Goal: Check status: Check status

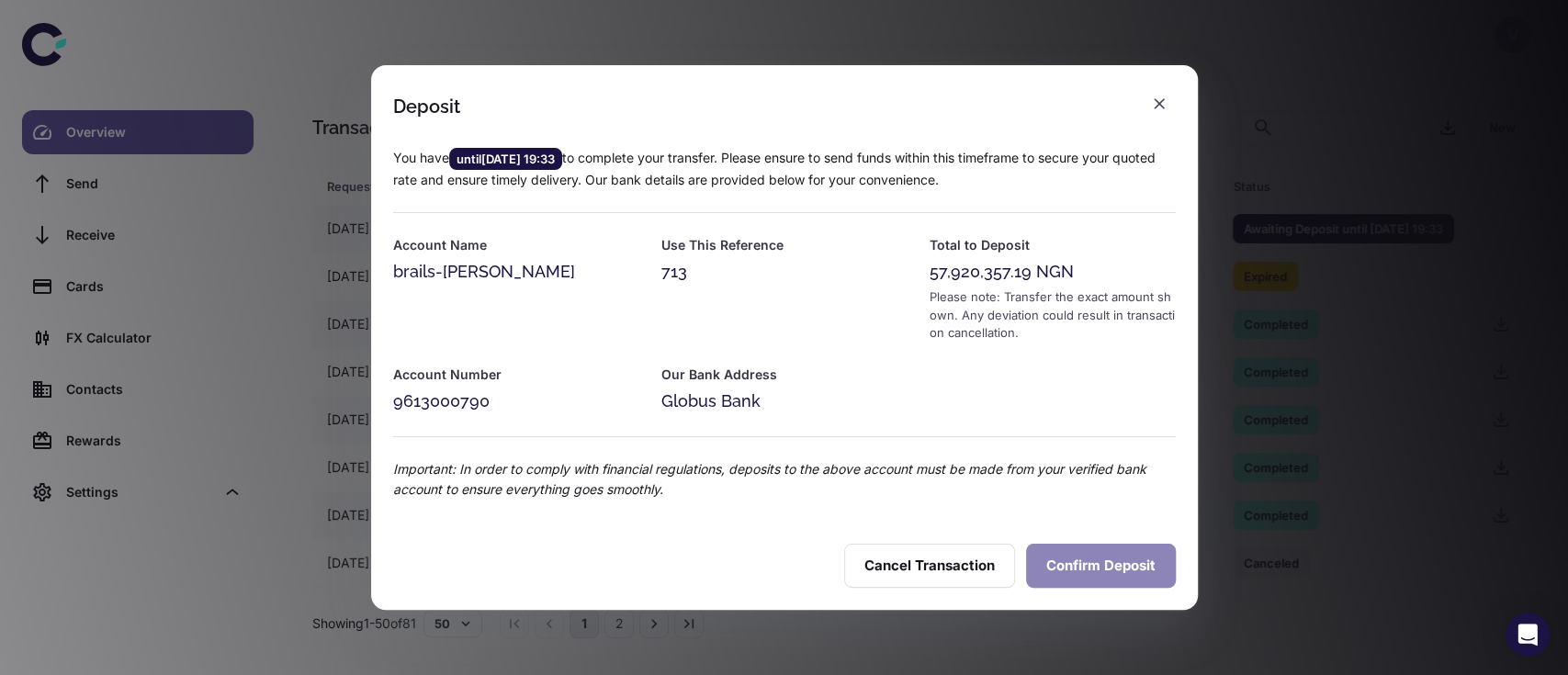
click at [1085, 566] on button "Confirm Deposit" at bounding box center [1100, 565] width 150 height 44
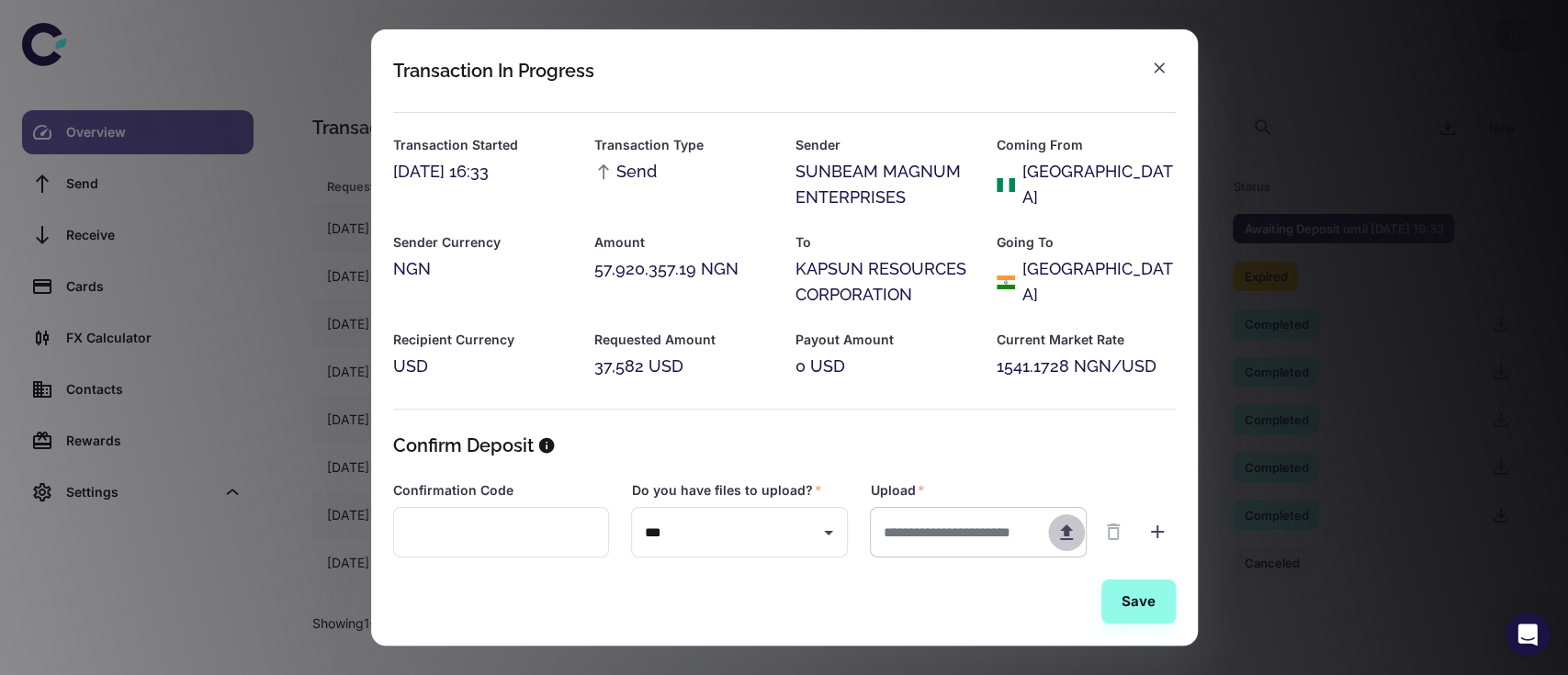
click at [1062, 529] on icon "button" at bounding box center [1066, 532] width 13 height 16
type input "**********"
type input "*****"
click at [1152, 530] on icon "button" at bounding box center [1157, 531] width 13 height 13
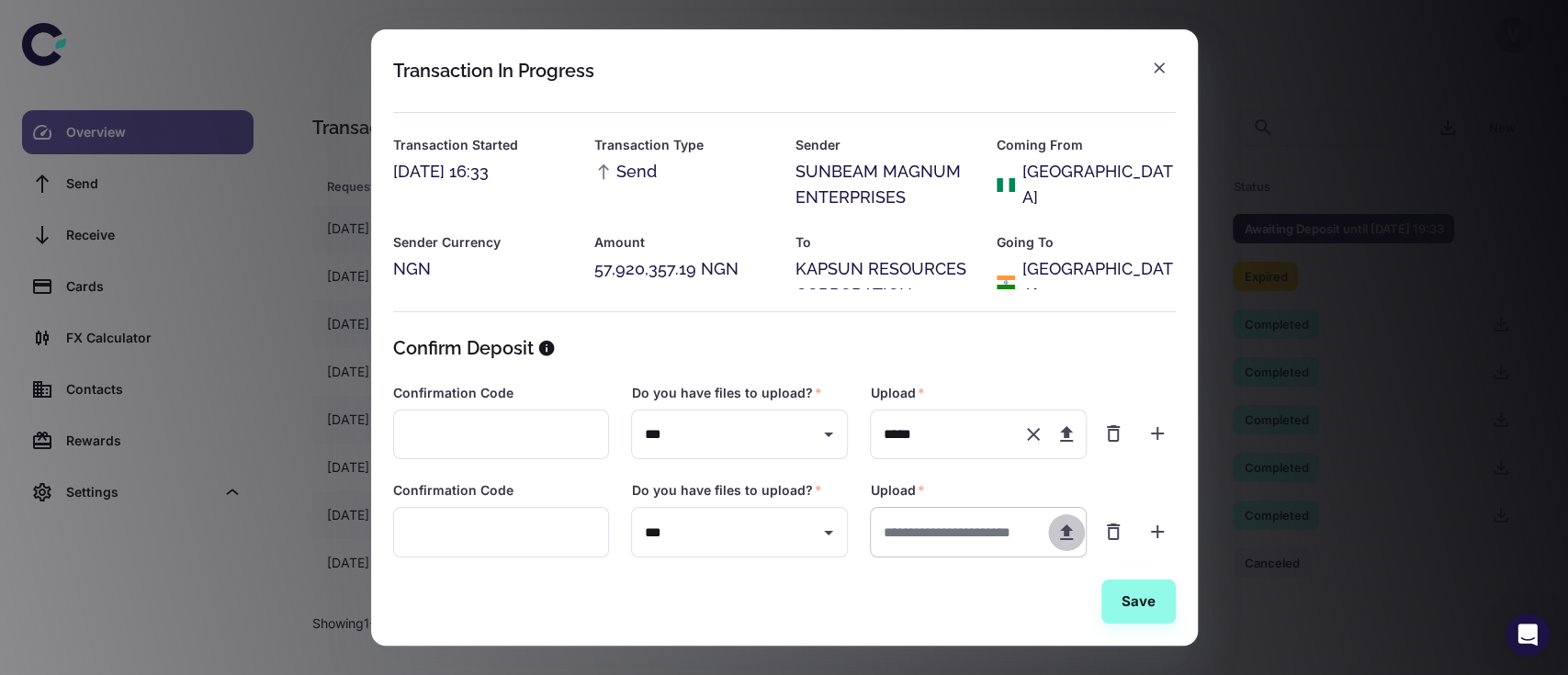
click at [1071, 530] on icon "button" at bounding box center [1066, 532] width 22 height 22
type input "**********"
type input "*****"
click at [1124, 602] on button "Save" at bounding box center [1139, 601] width 75 height 44
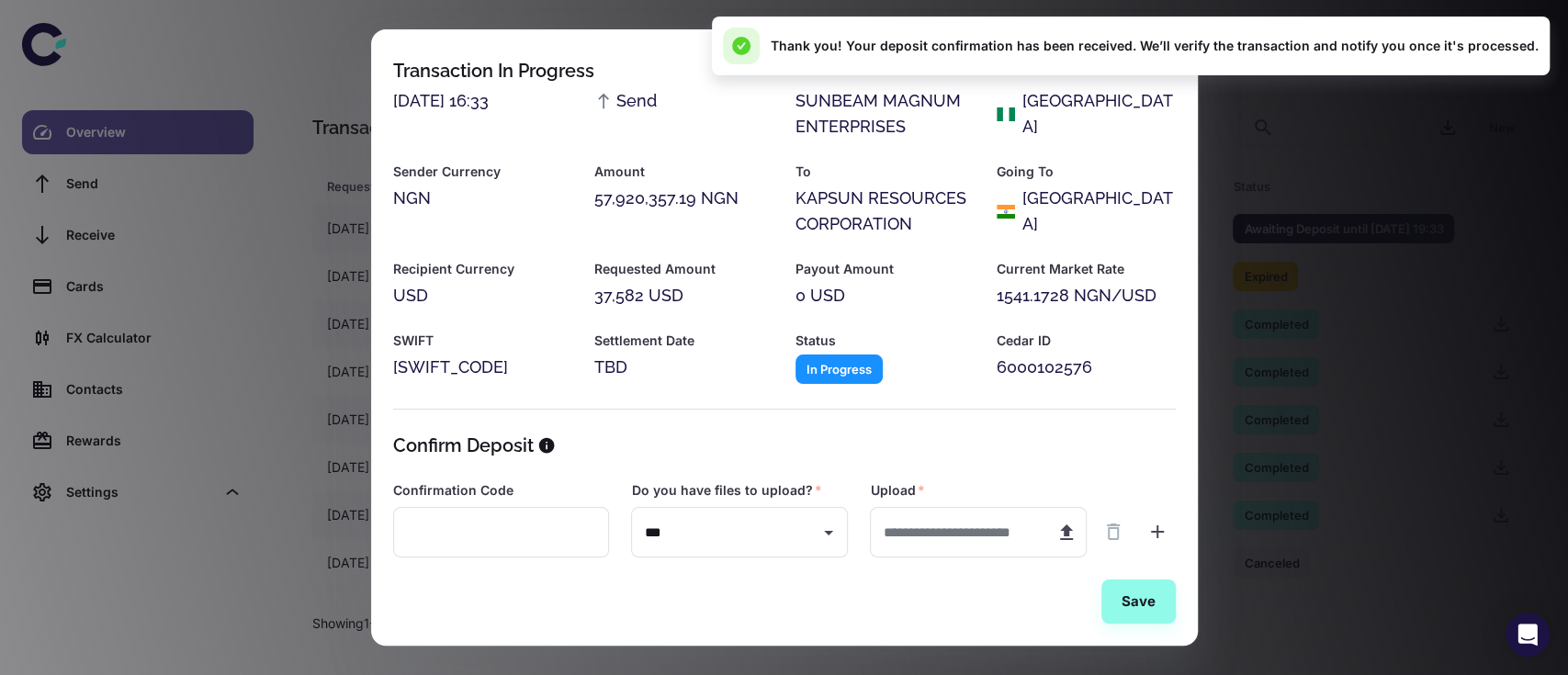
scroll to position [89, 0]
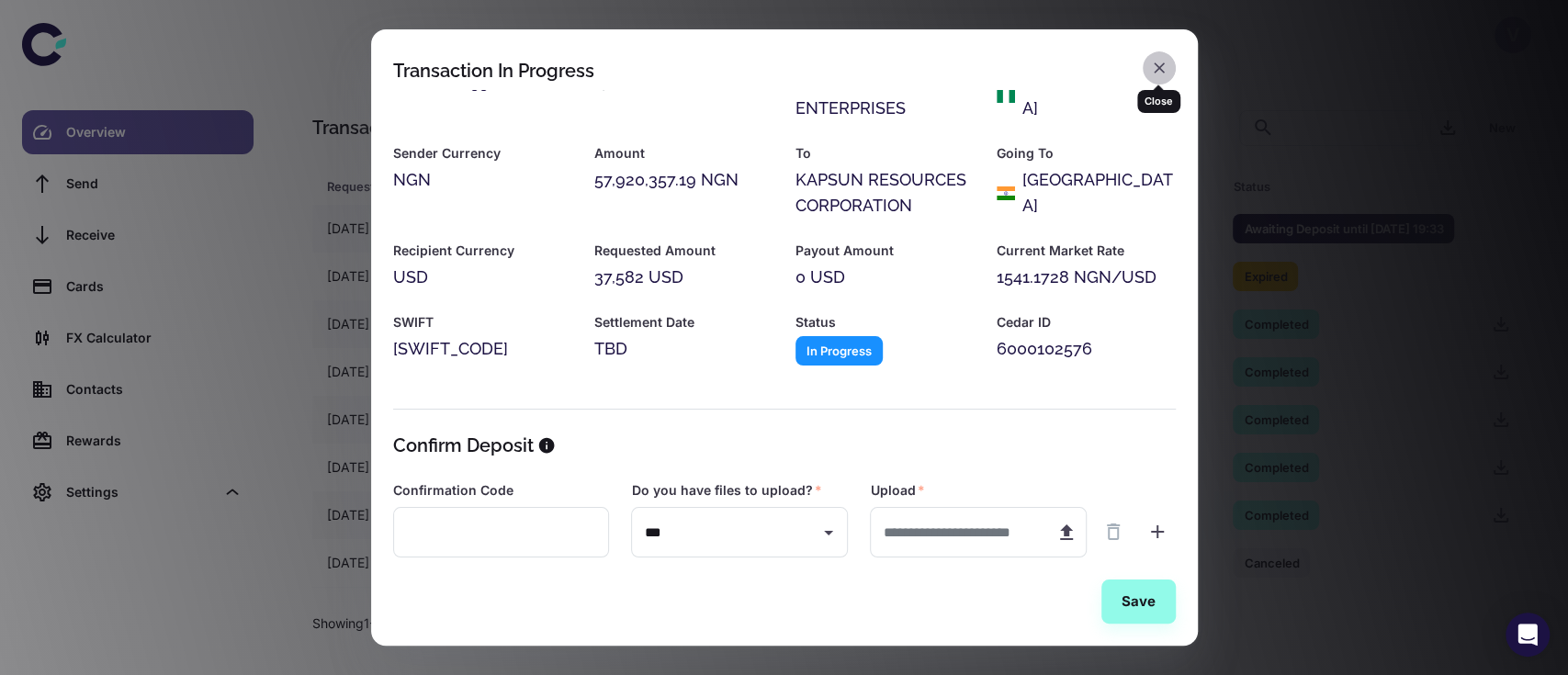
click at [1160, 66] on icon "button" at bounding box center [1159, 68] width 19 height 19
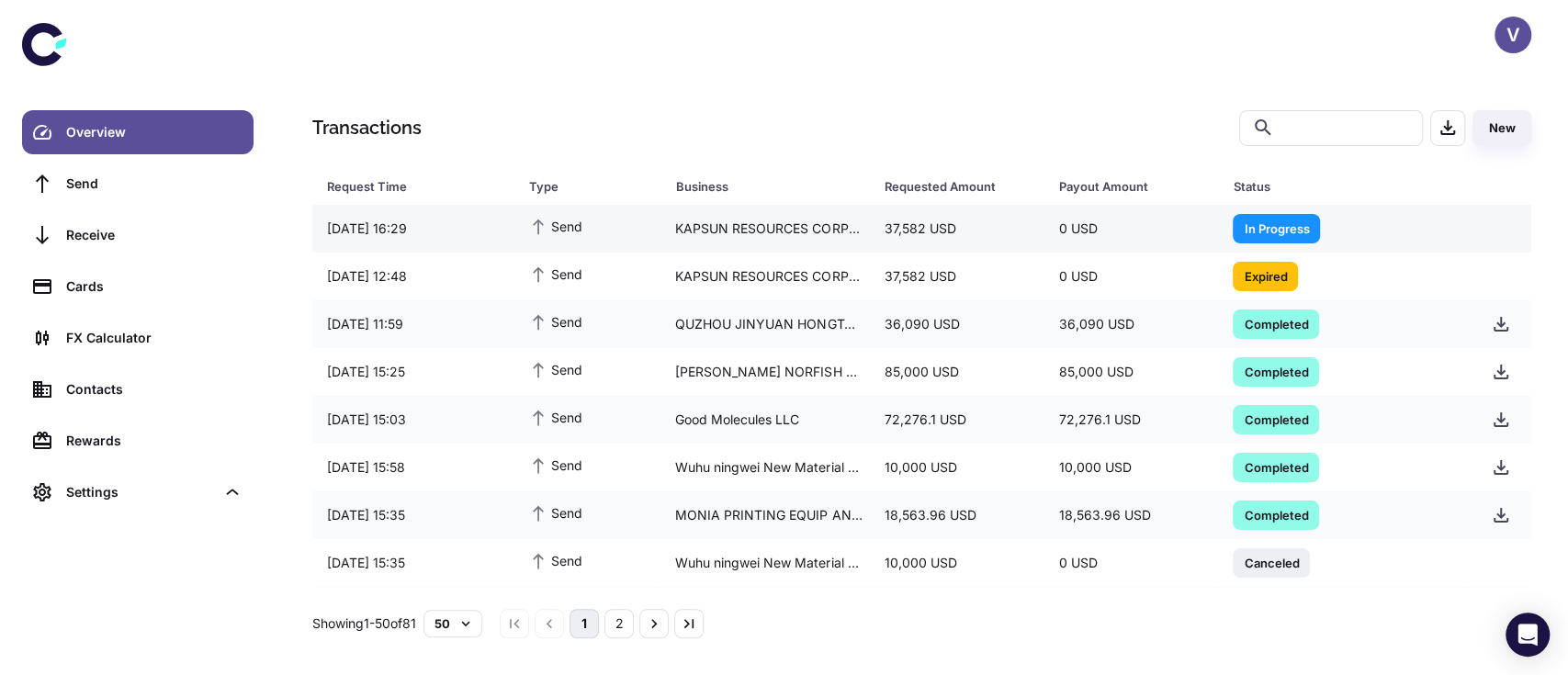
click at [1254, 226] on span "In Progress" at bounding box center [1276, 227] width 88 height 19
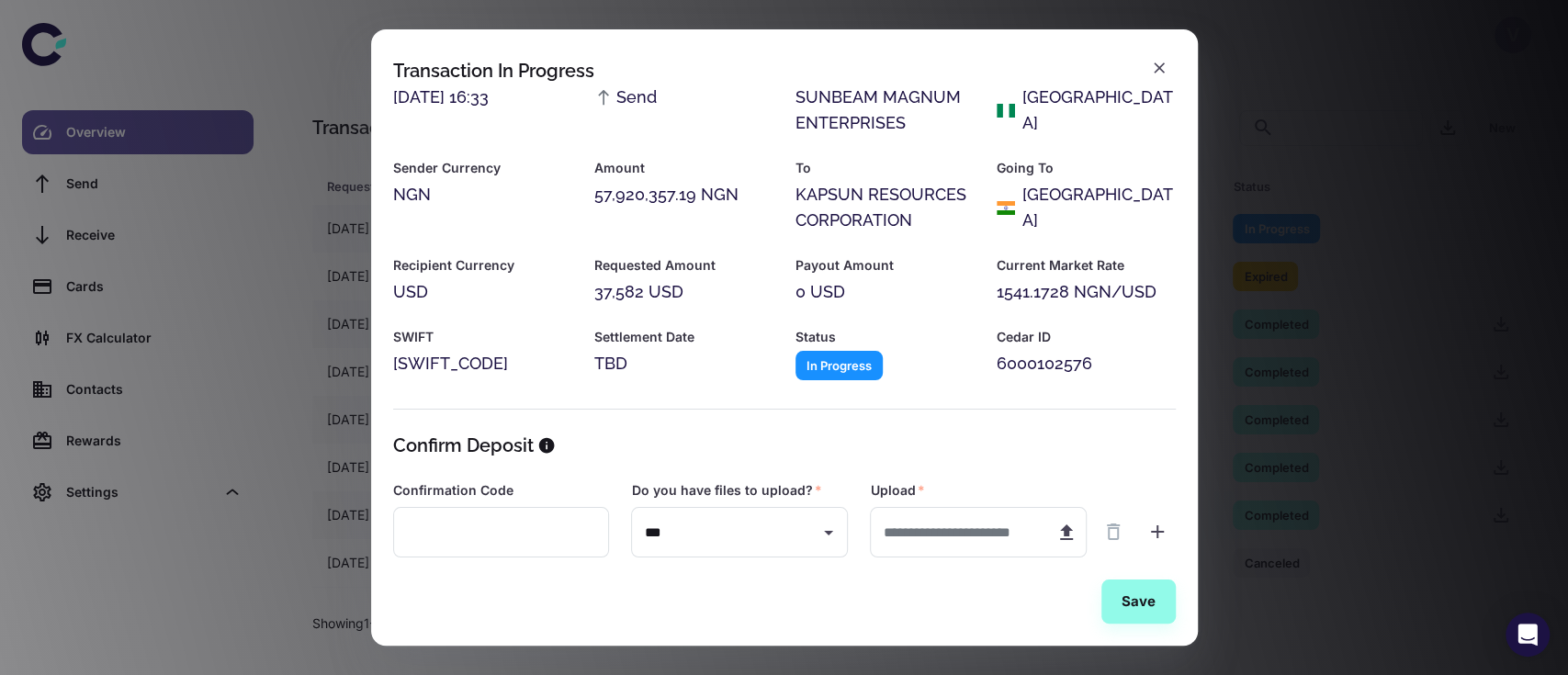
scroll to position [89, 0]
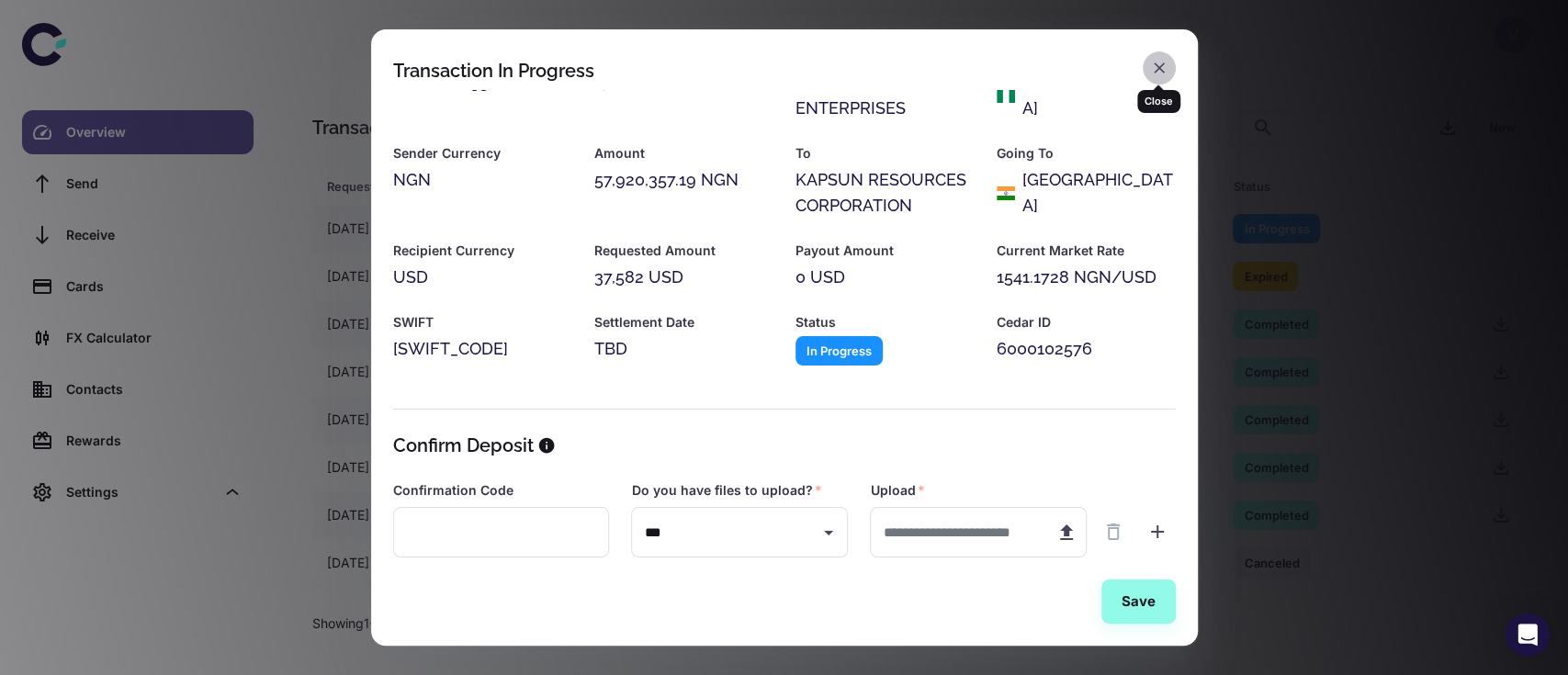
click at [1152, 71] on icon "button" at bounding box center [1159, 68] width 19 height 19
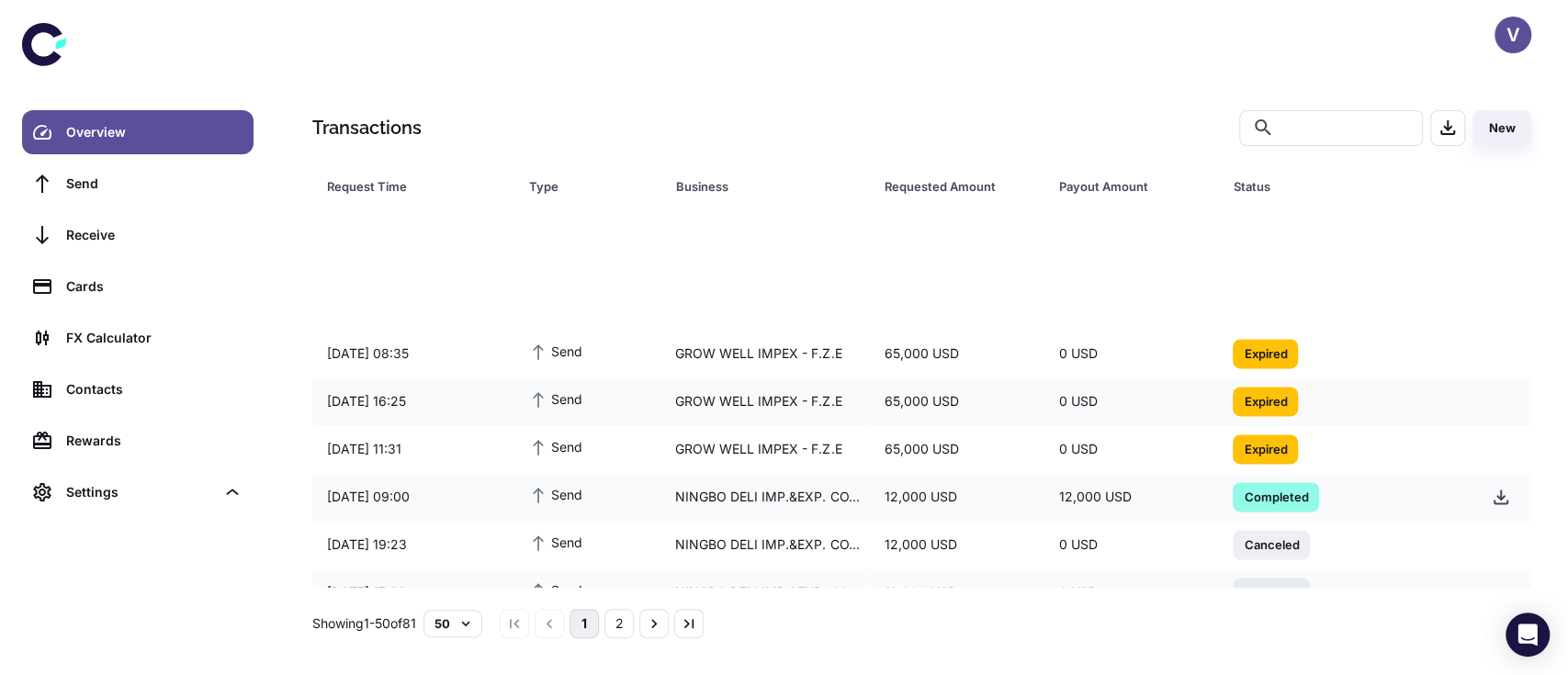
scroll to position [2005, 0]
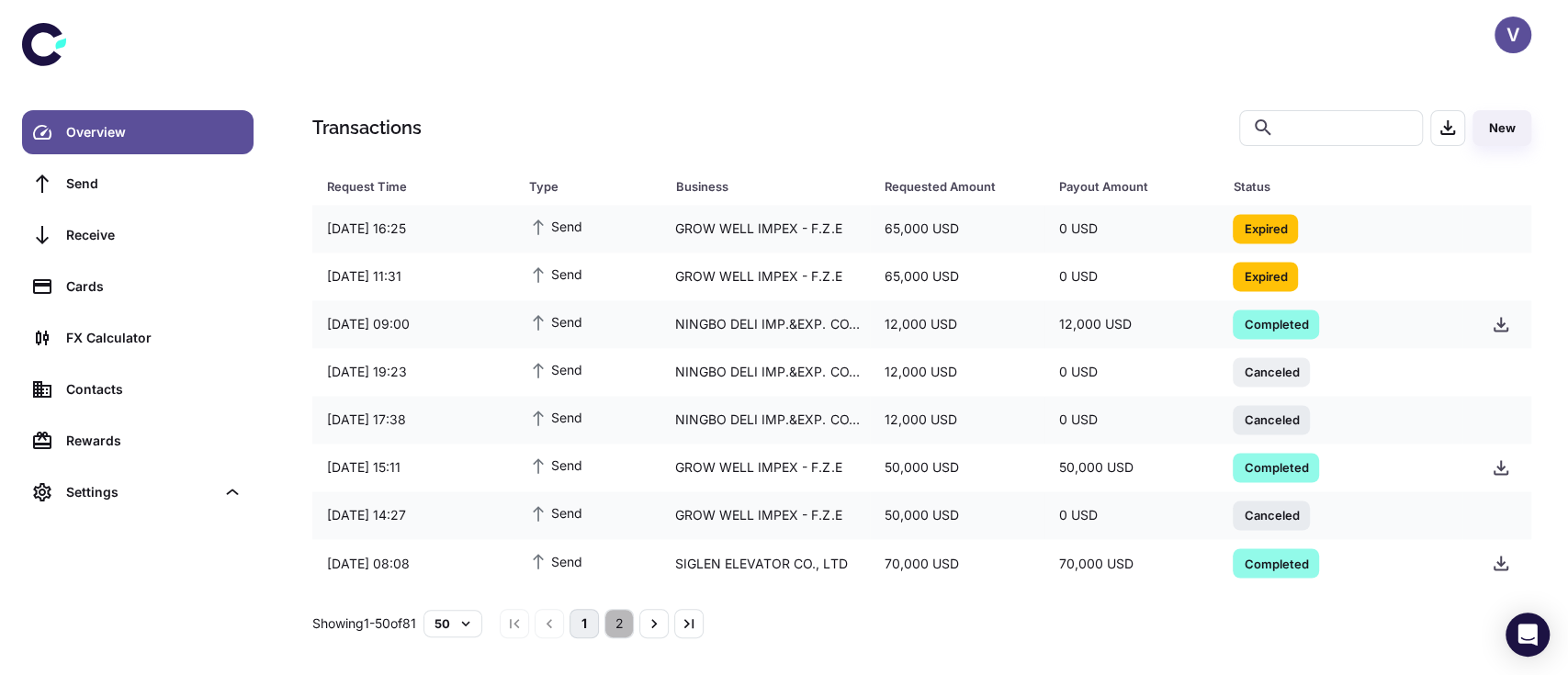
click at [630, 613] on button "2" at bounding box center [619, 624] width 30 height 30
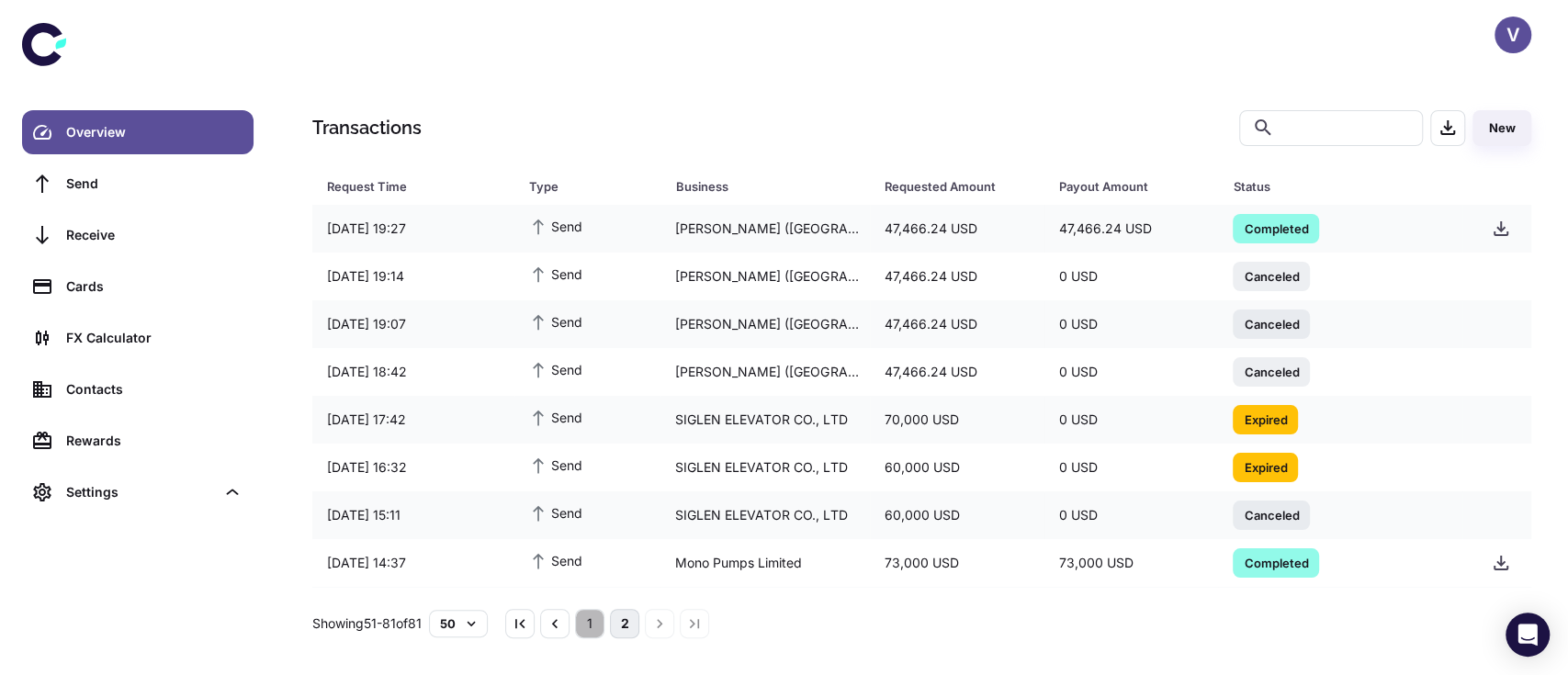
click at [596, 624] on button "1" at bounding box center [590, 624] width 30 height 30
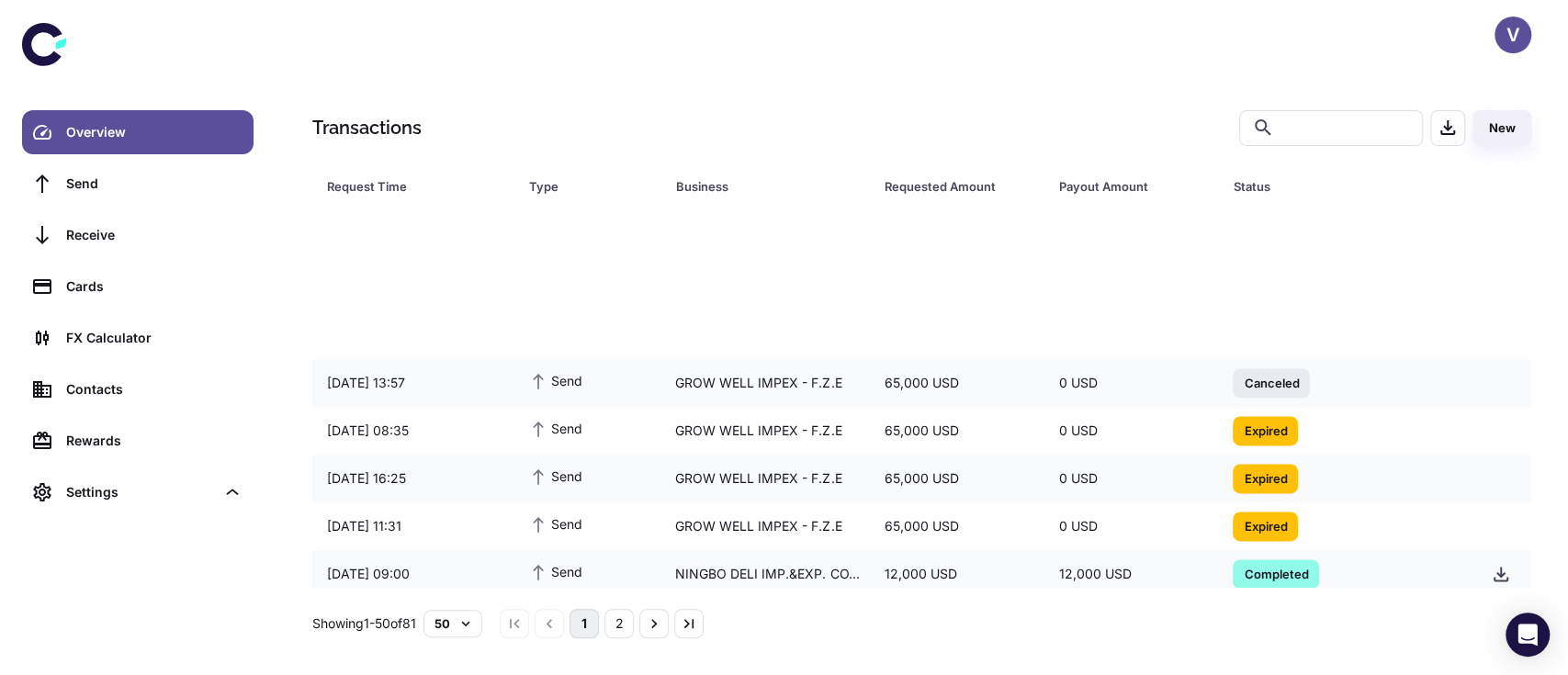
scroll to position [2005, 0]
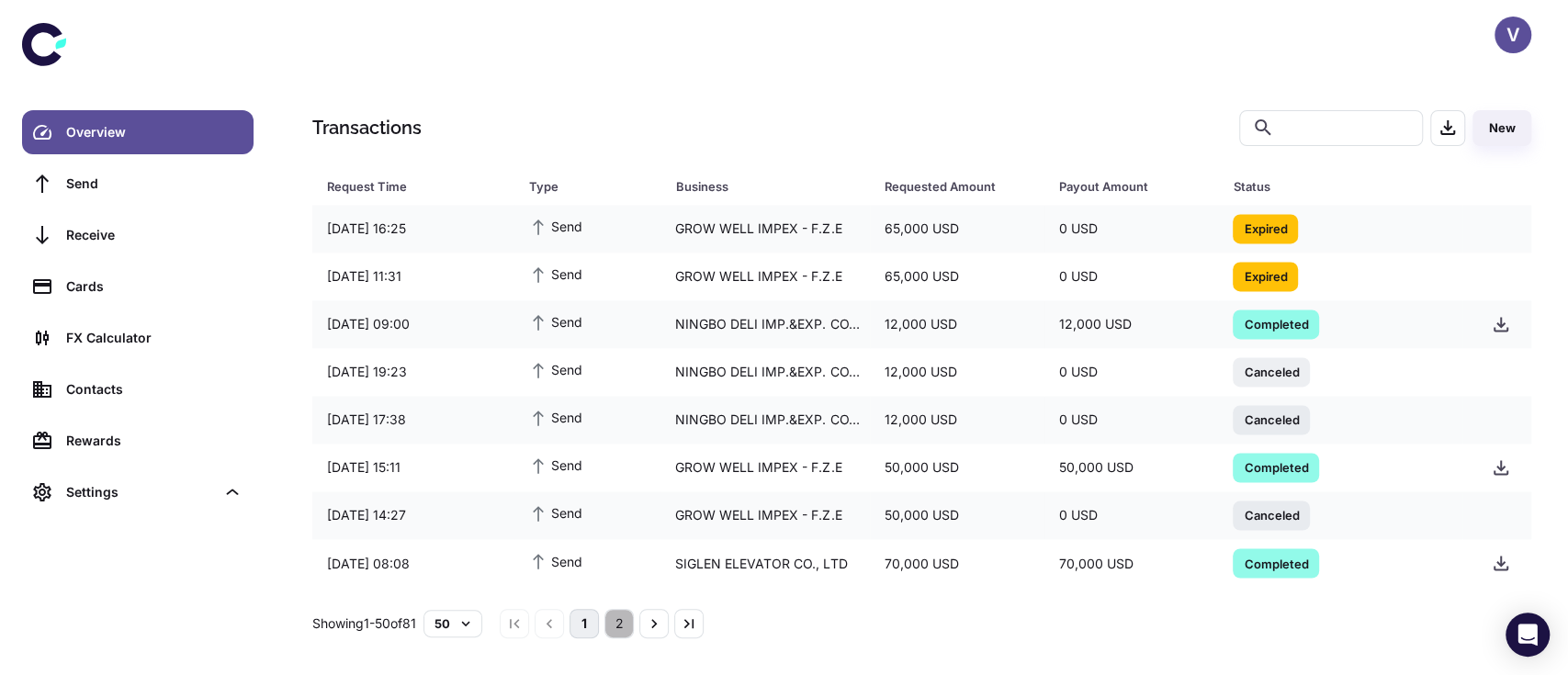
click at [625, 626] on button "2" at bounding box center [619, 624] width 30 height 30
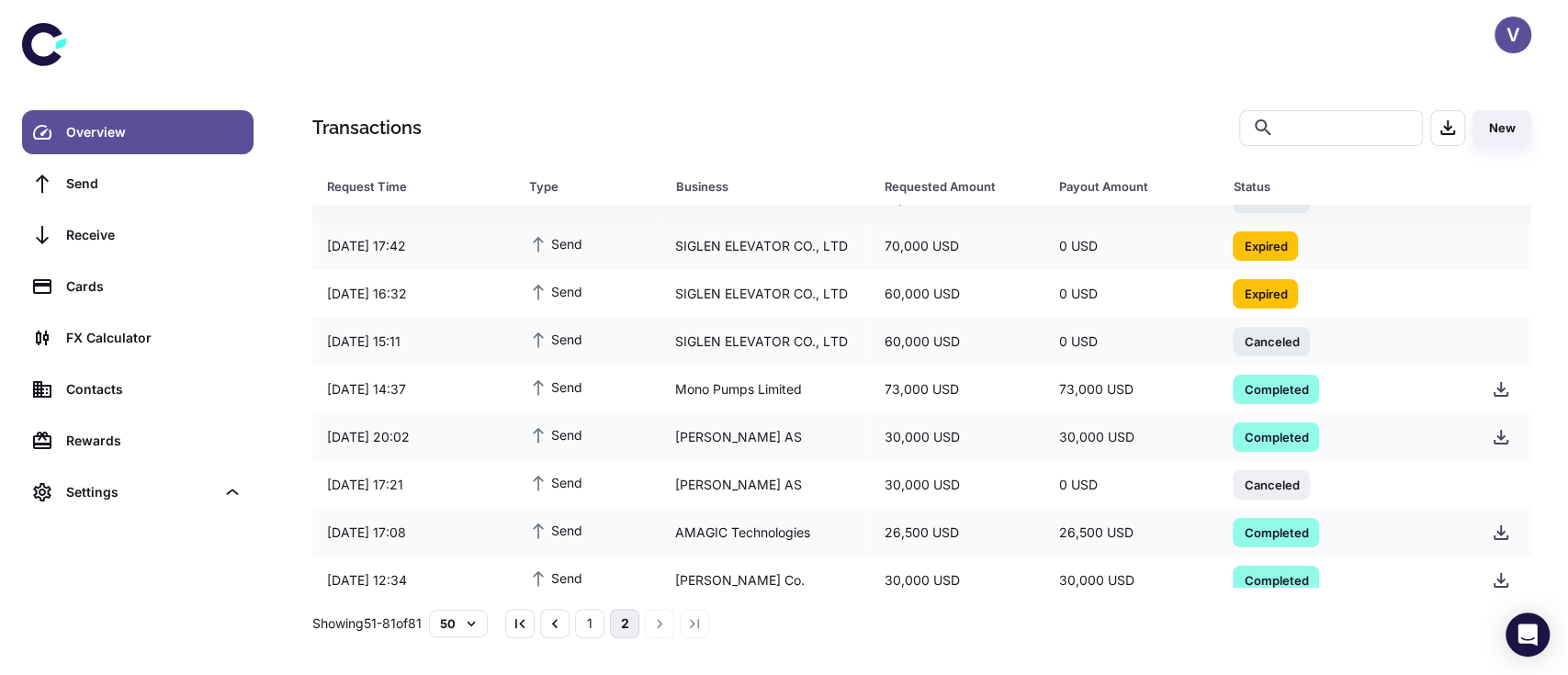
scroll to position [182, 0]
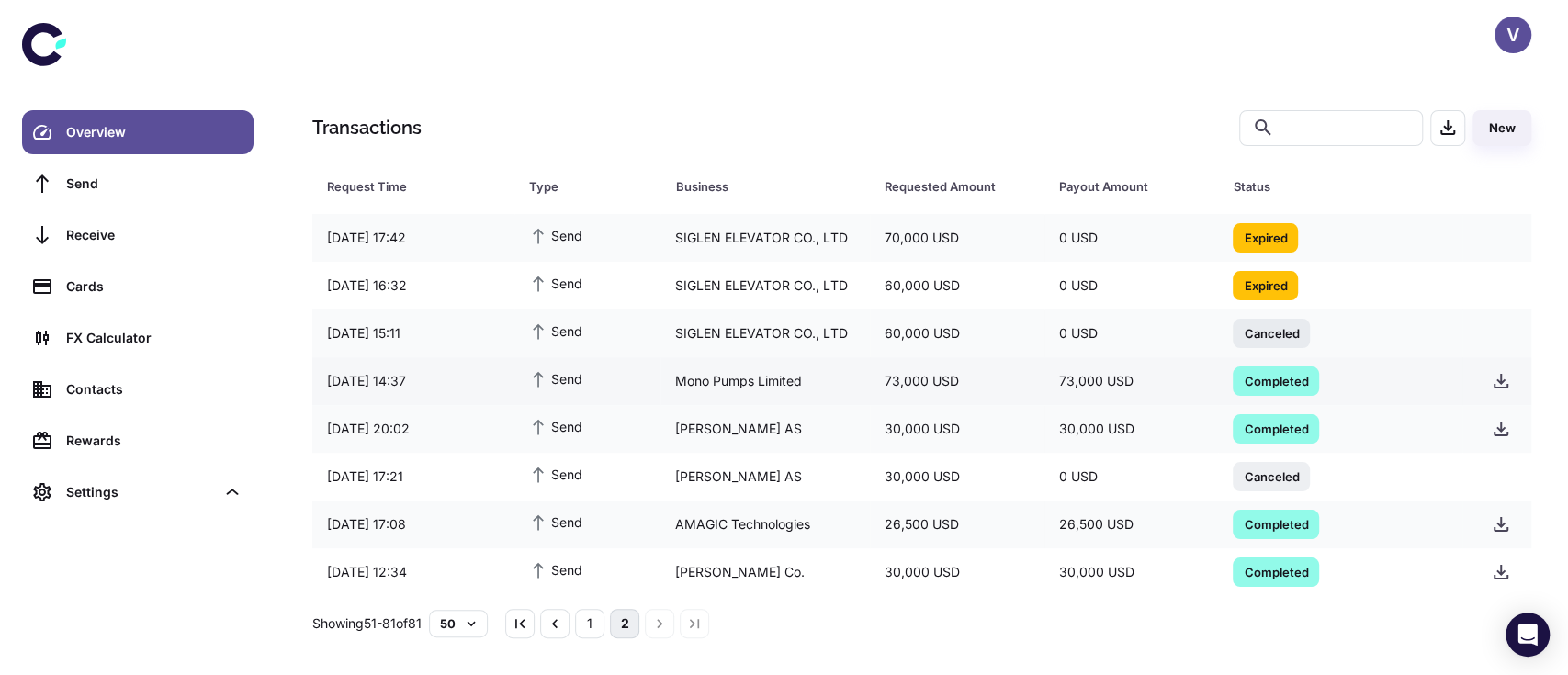
click at [746, 378] on div "Mono Pumps Limited" at bounding box center [765, 380] width 210 height 34
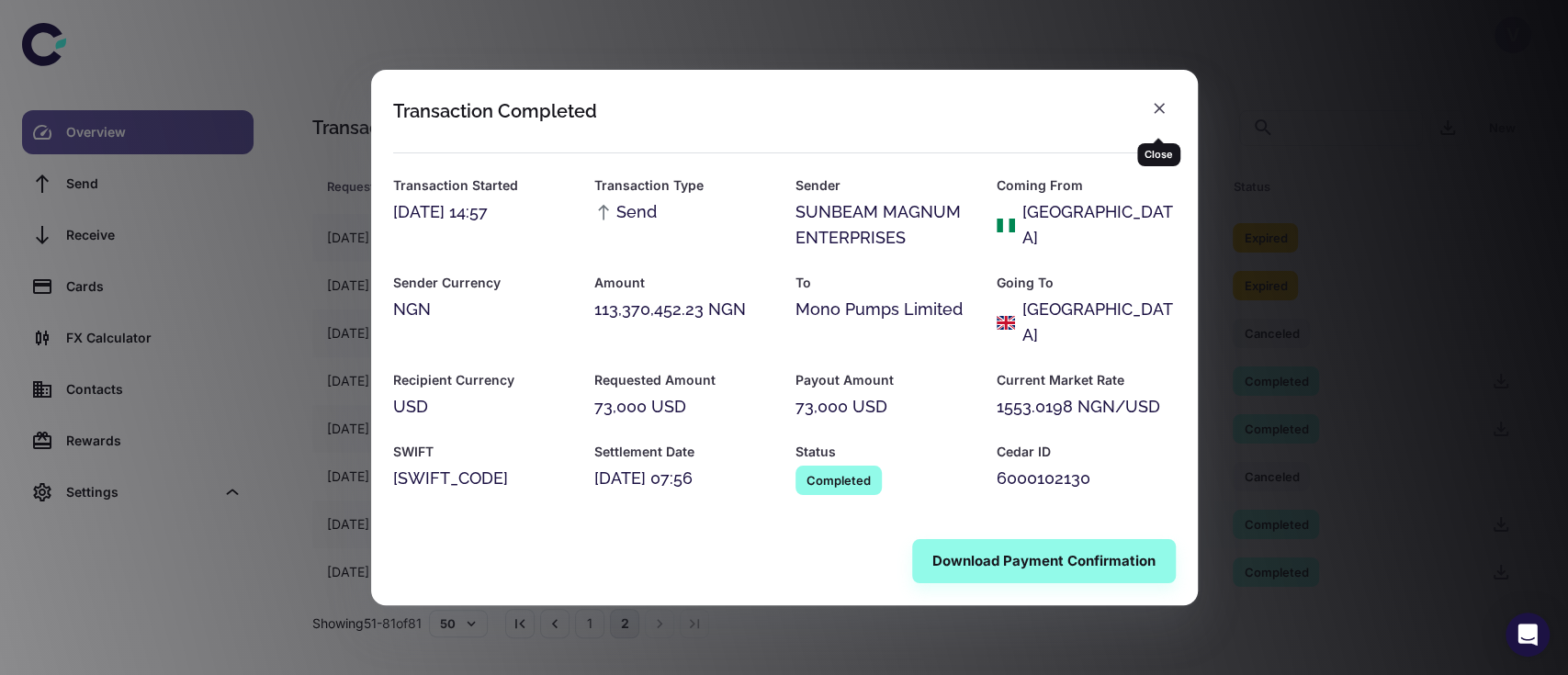
click at [1152, 117] on icon "button" at bounding box center [1159, 108] width 19 height 19
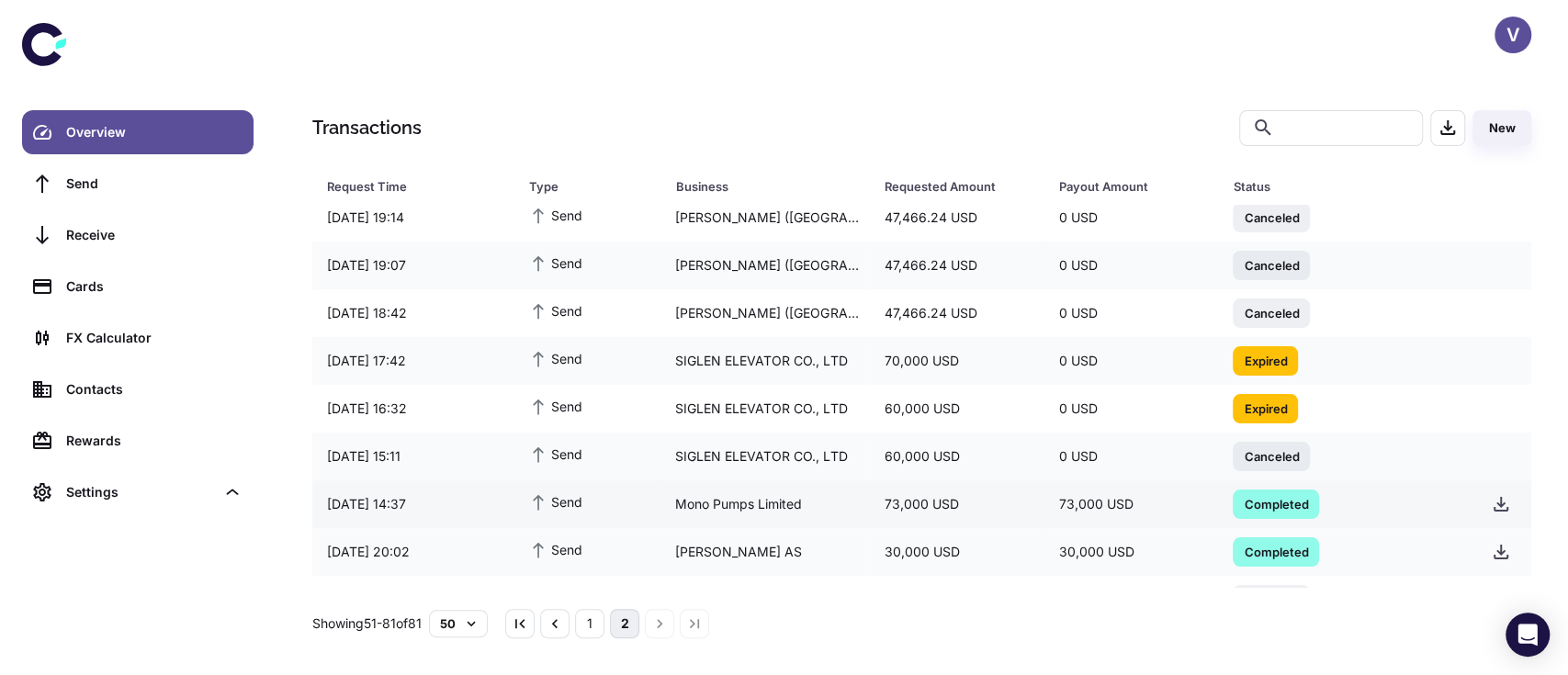
scroll to position [0, 0]
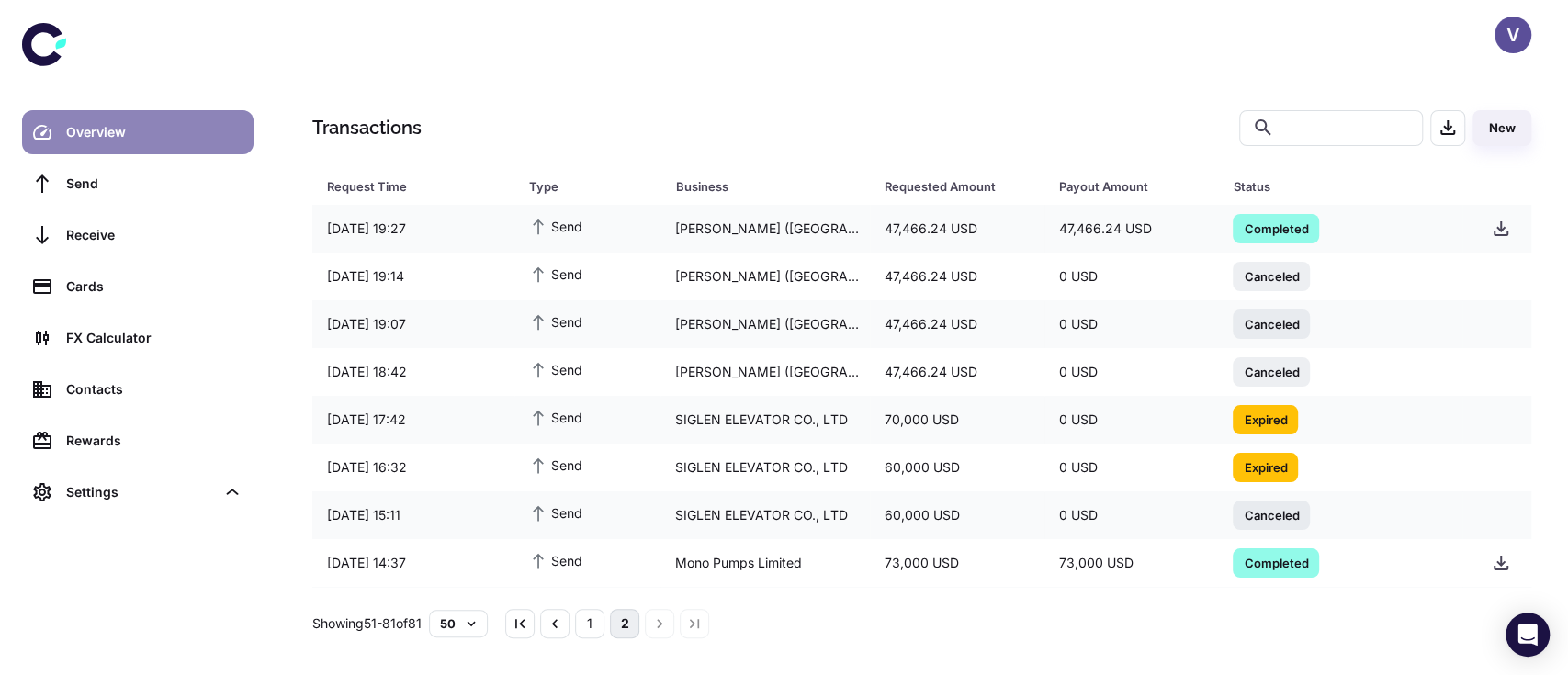
click at [45, 136] on icon at bounding box center [42, 132] width 22 height 22
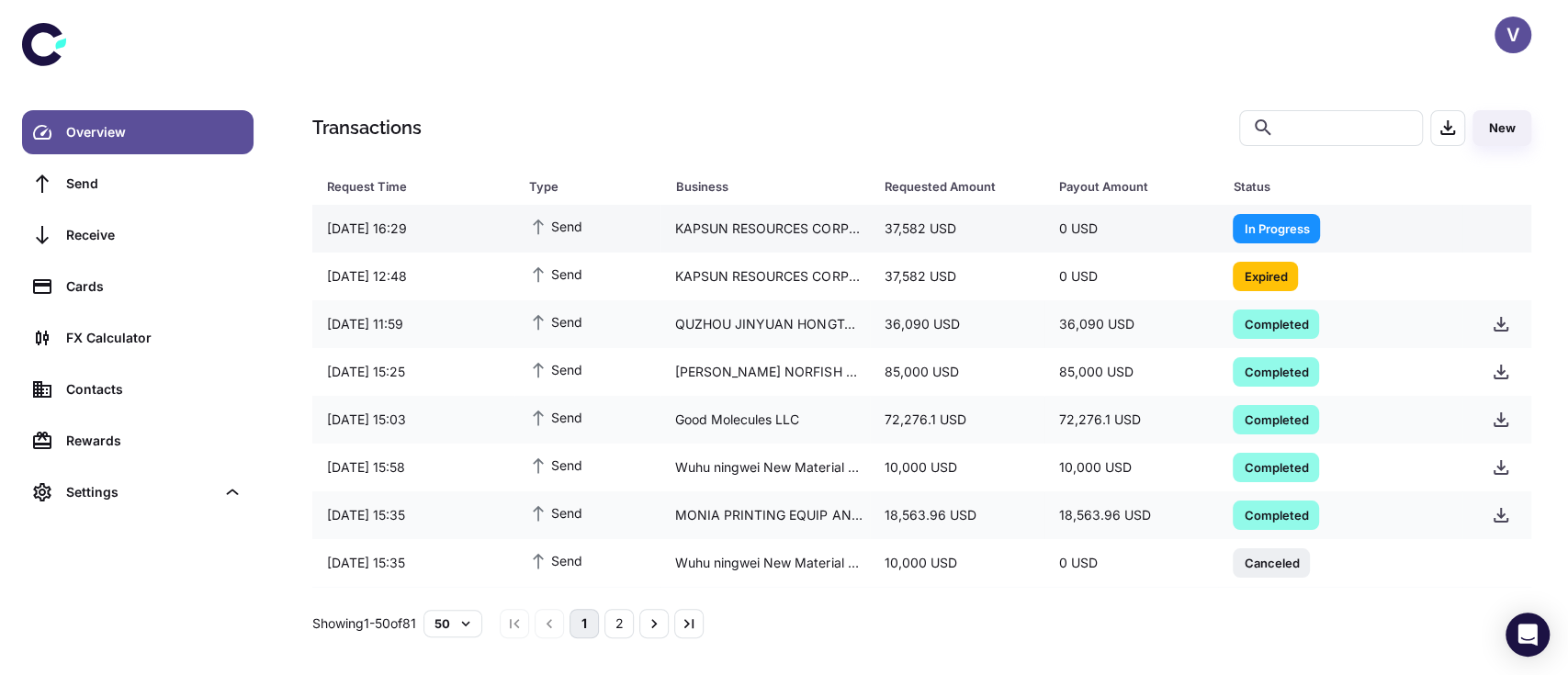
click at [1262, 228] on span "In Progress" at bounding box center [1276, 227] width 88 height 19
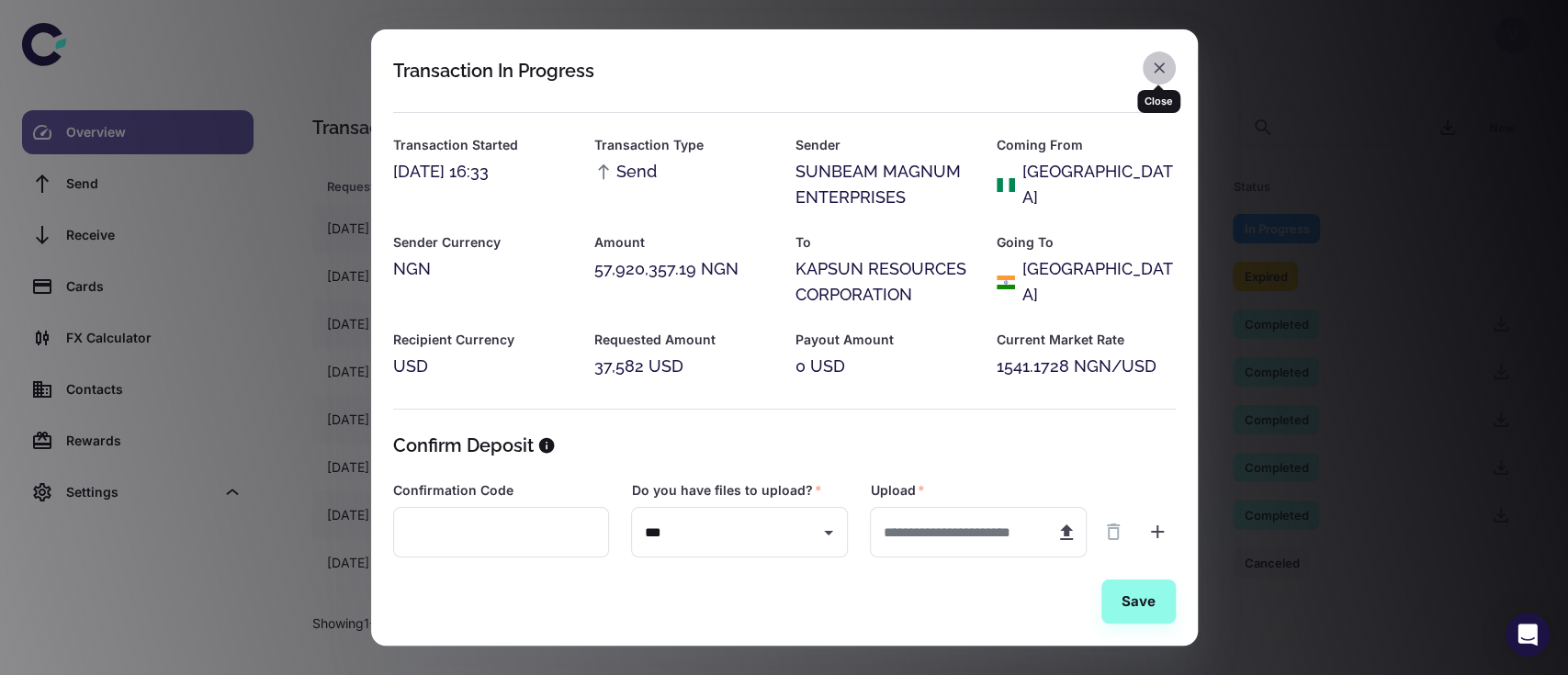
click at [1157, 71] on icon "button" at bounding box center [1159, 68] width 19 height 19
